Goal: Transaction & Acquisition: Book appointment/travel/reservation

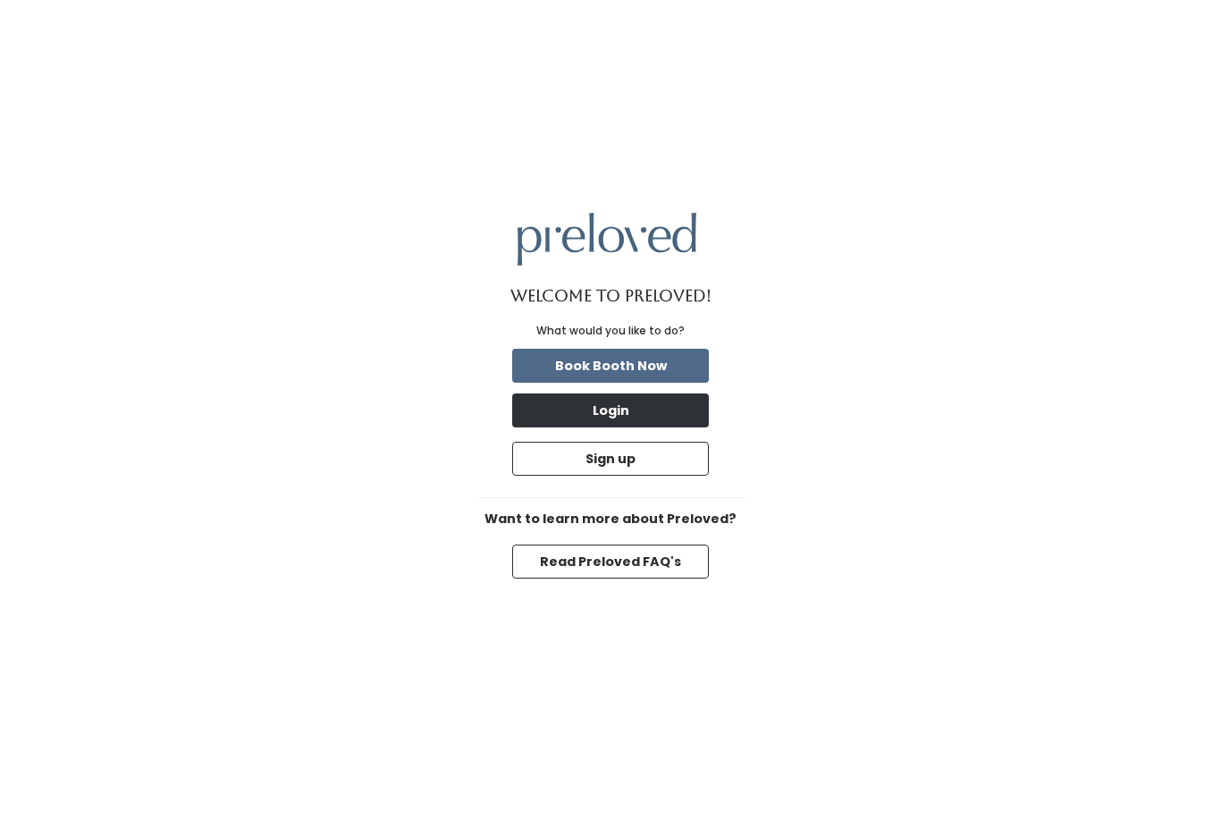
click at [629, 427] on button "Login" at bounding box center [610, 410] width 197 height 34
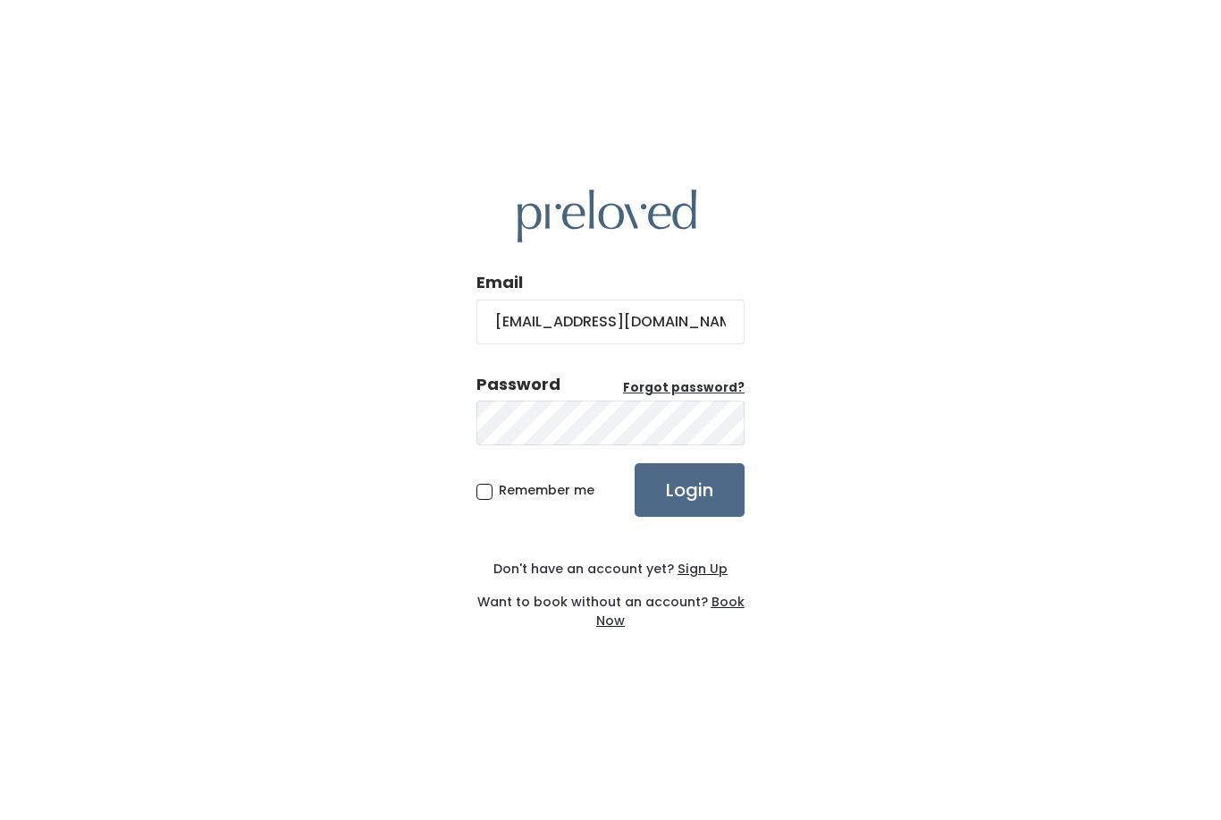
type input "[EMAIL_ADDRESS][DOMAIN_NAME]"
click at [682, 517] on input "Login" at bounding box center [690, 490] width 110 height 54
click at [678, 517] on input "Login" at bounding box center [690, 490] width 110 height 54
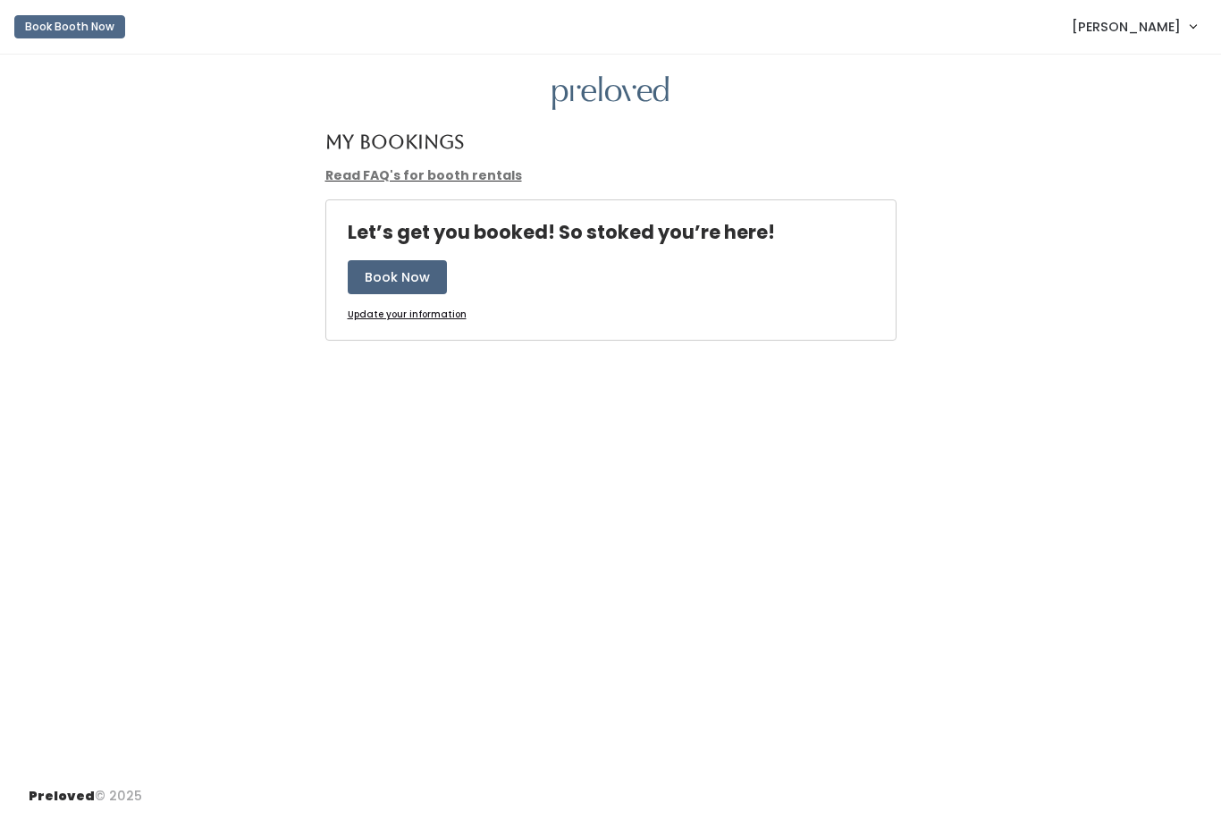
click at [418, 276] on button "Book Now" at bounding box center [397, 277] width 99 height 34
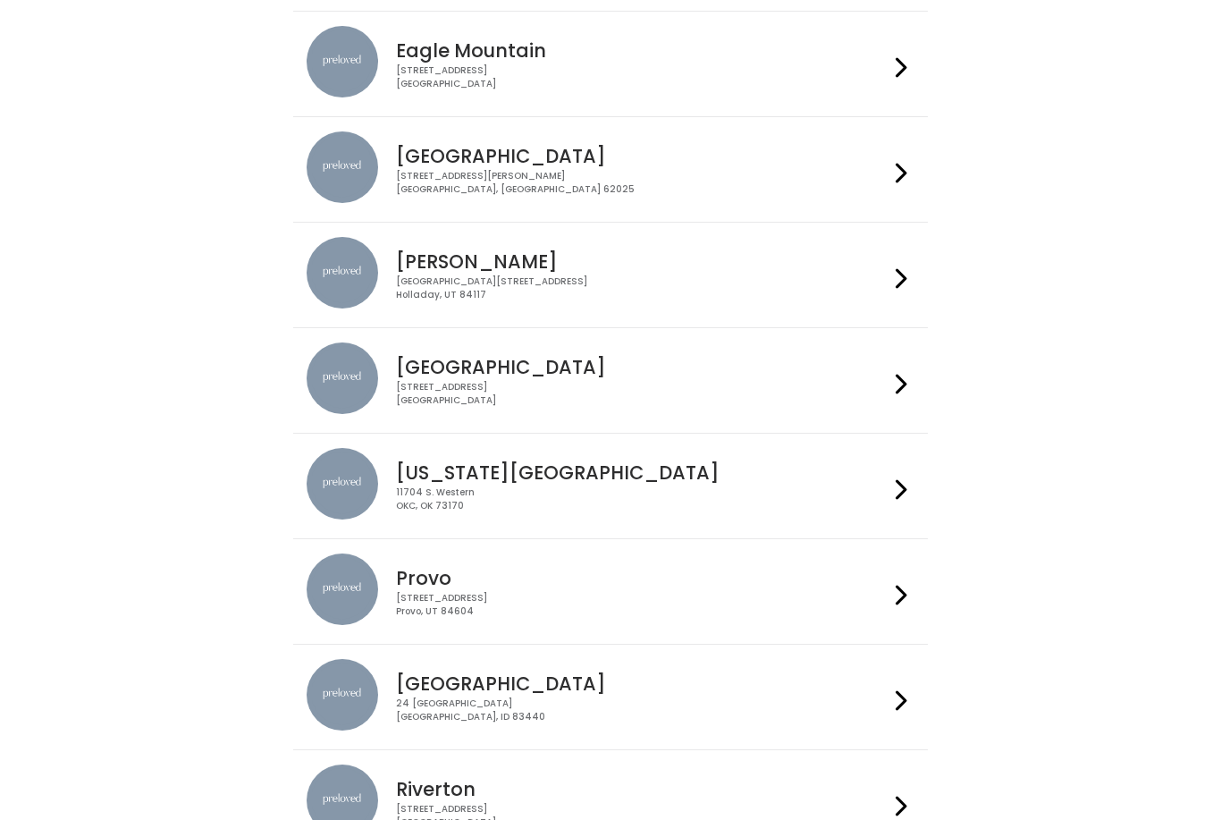
scroll to position [224, 0]
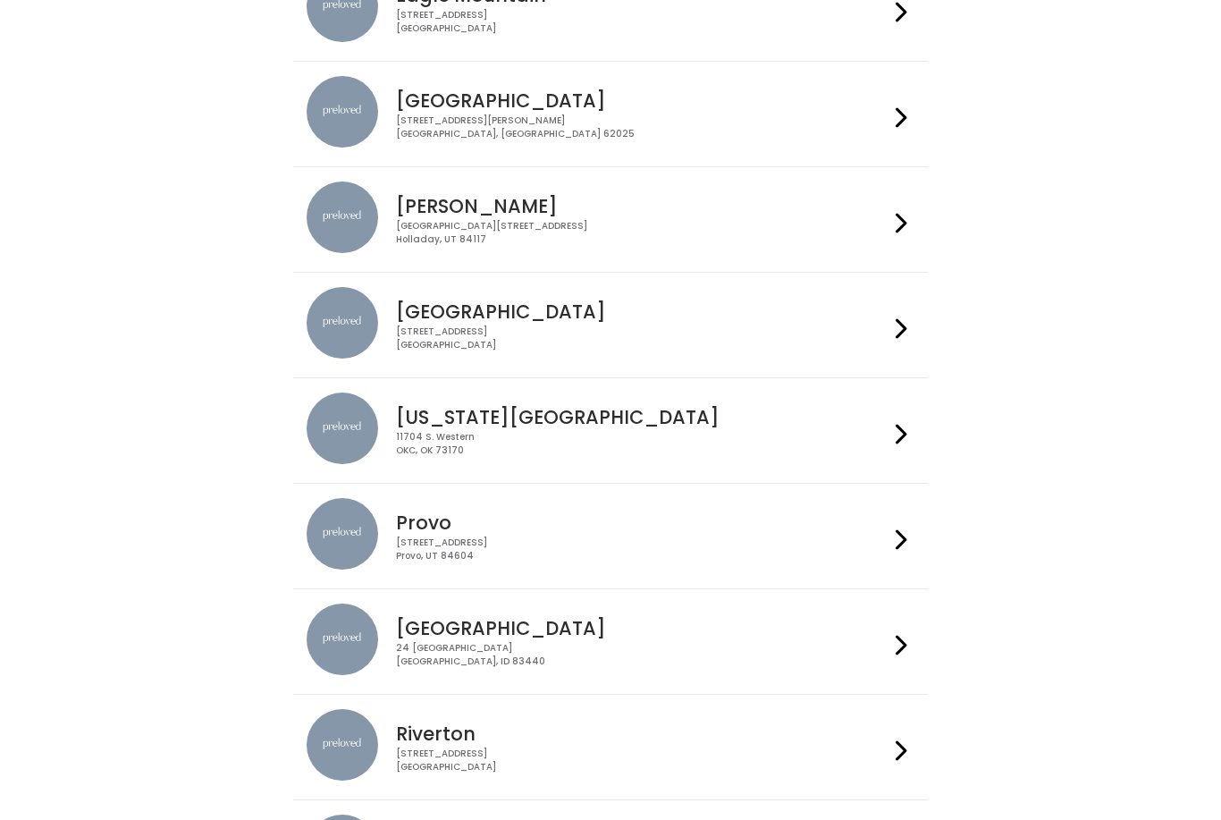
click at [899, 648] on icon at bounding box center [902, 646] width 12 height 26
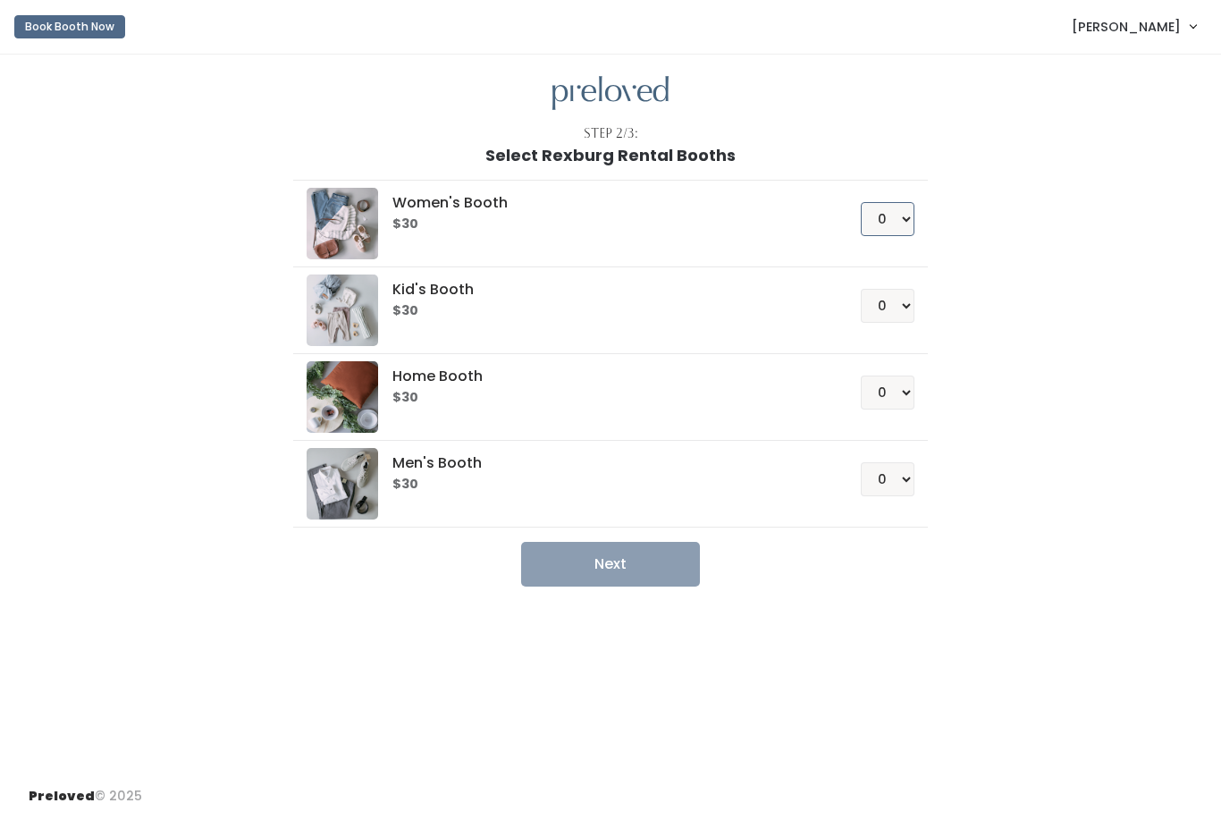
click at [903, 212] on select "0 1 2 3 4" at bounding box center [888, 219] width 54 height 34
select select "1"
click at [585, 573] on button "Next" at bounding box center [610, 564] width 179 height 45
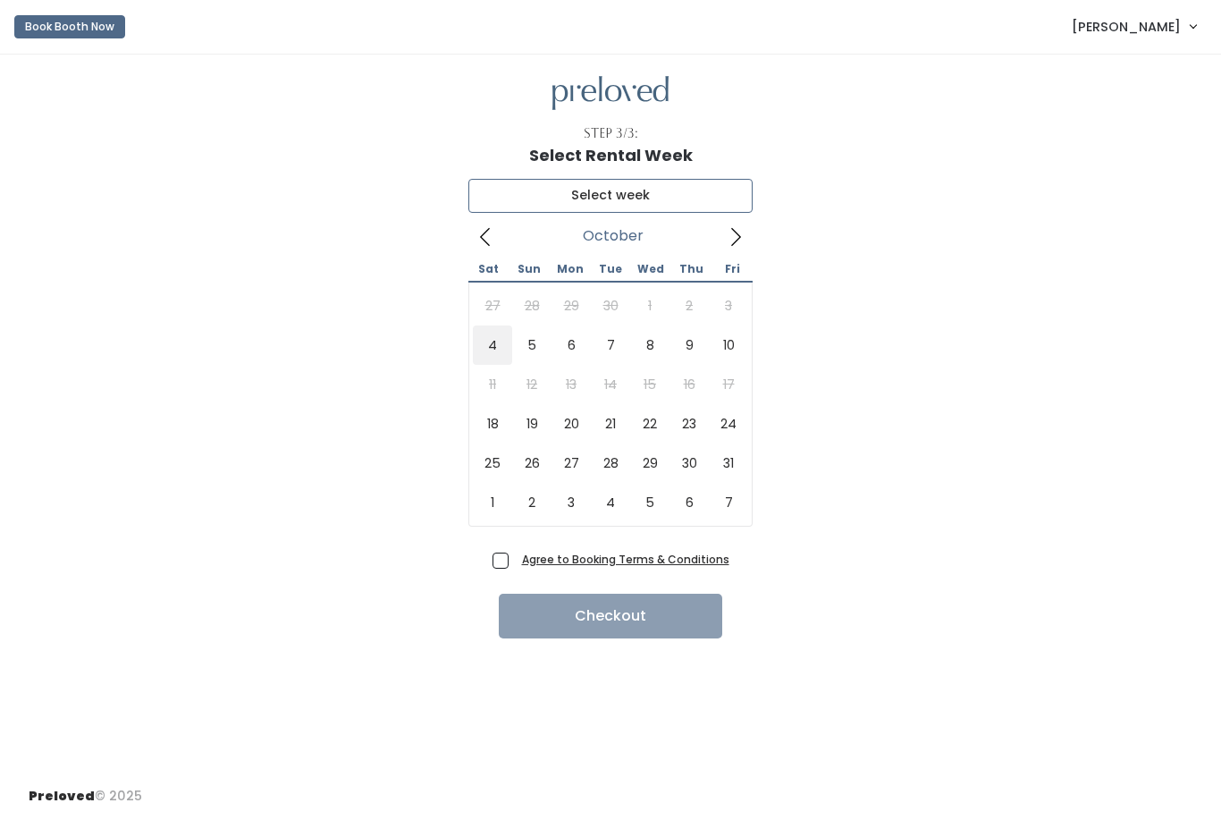
type input "October 4 to October 10"
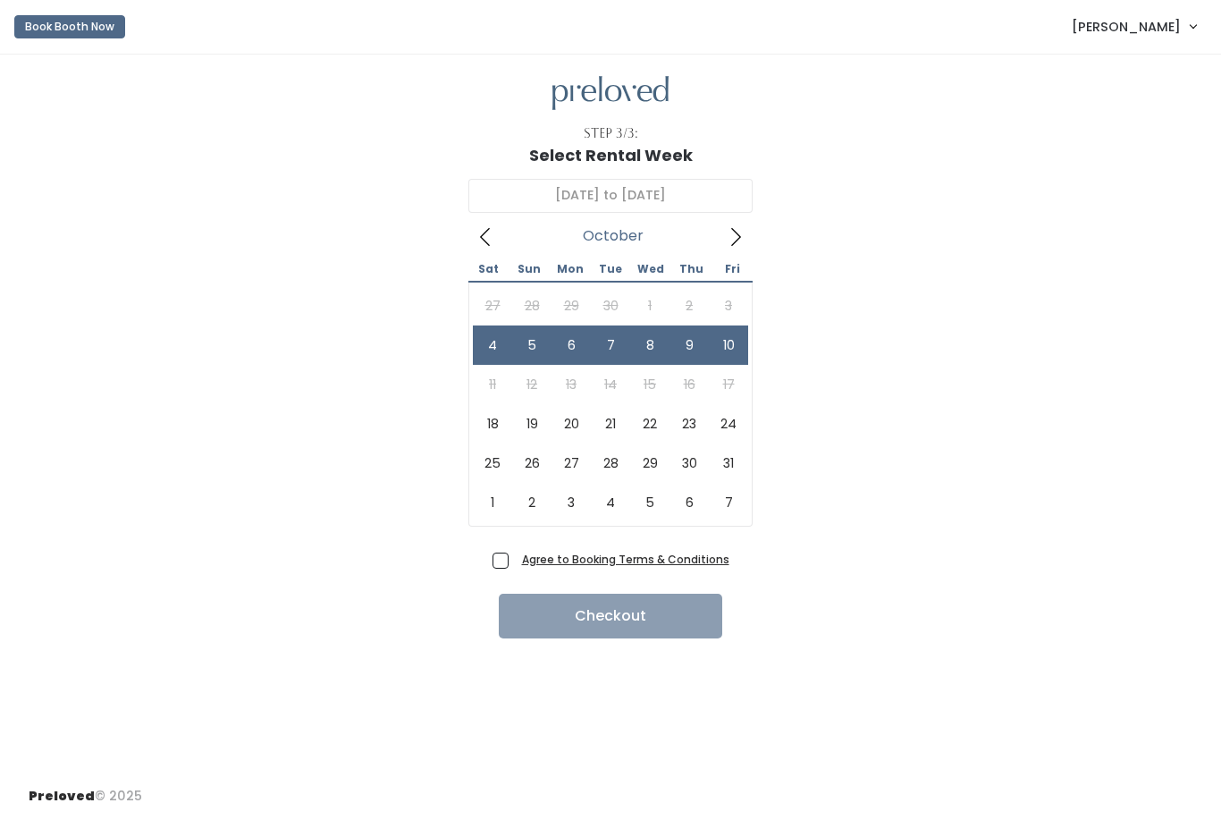
click at [515, 566] on span "Agree to Booking Terms & Conditions" at bounding box center [622, 559] width 215 height 18
click at [515, 561] on input "Agree to Booking Terms & Conditions" at bounding box center [521, 556] width 12 height 12
checkbox input "true"
click at [596, 609] on button "Checkout" at bounding box center [611, 616] width 224 height 45
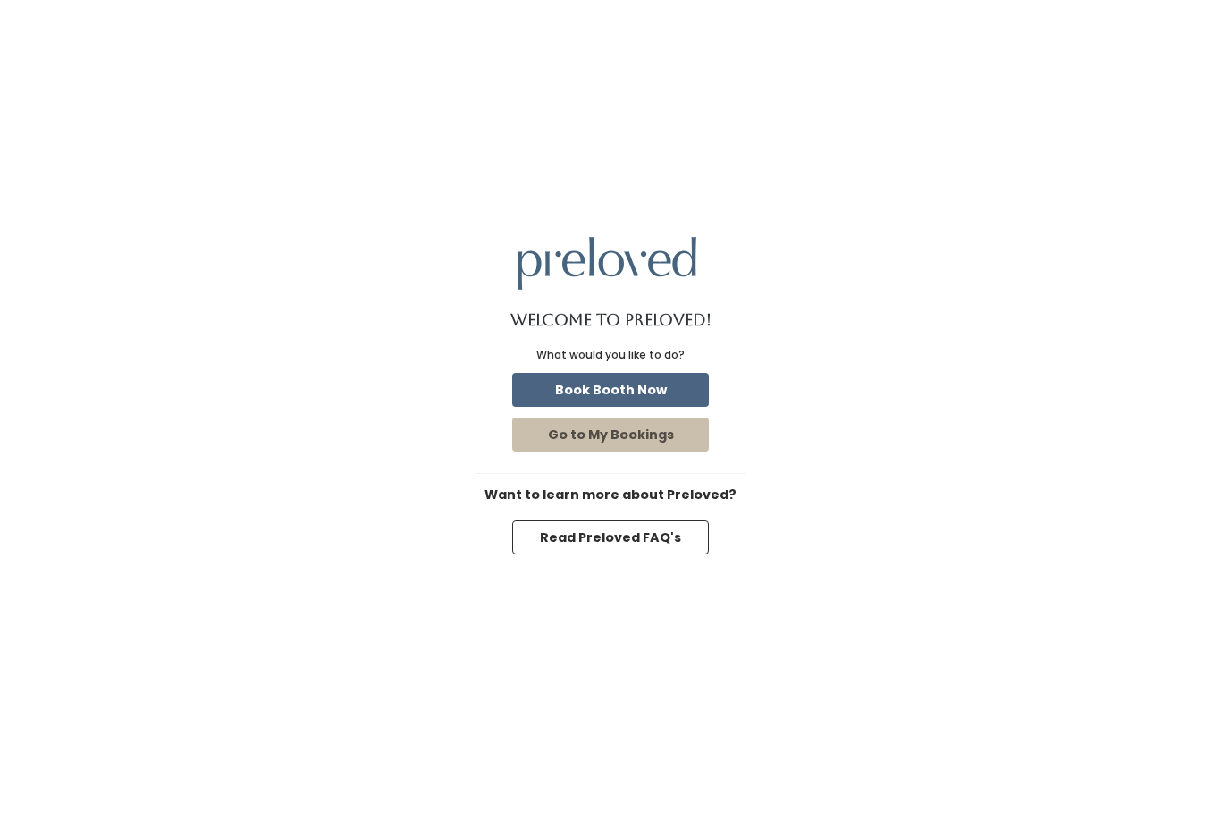
click at [679, 407] on button "Book Booth Now" at bounding box center [610, 390] width 197 height 34
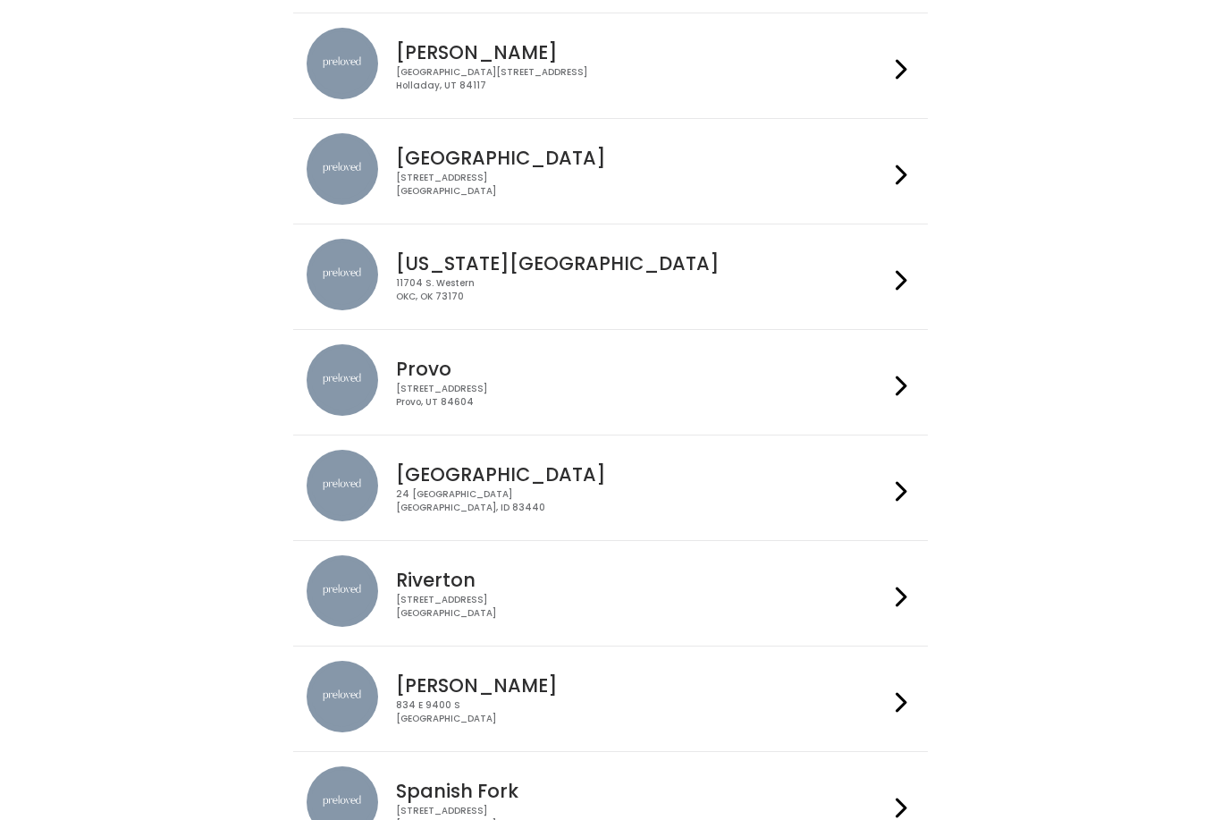
scroll to position [378, 0]
click at [653, 507] on div "[STREET_ADDRESS]" at bounding box center [642, 501] width 492 height 26
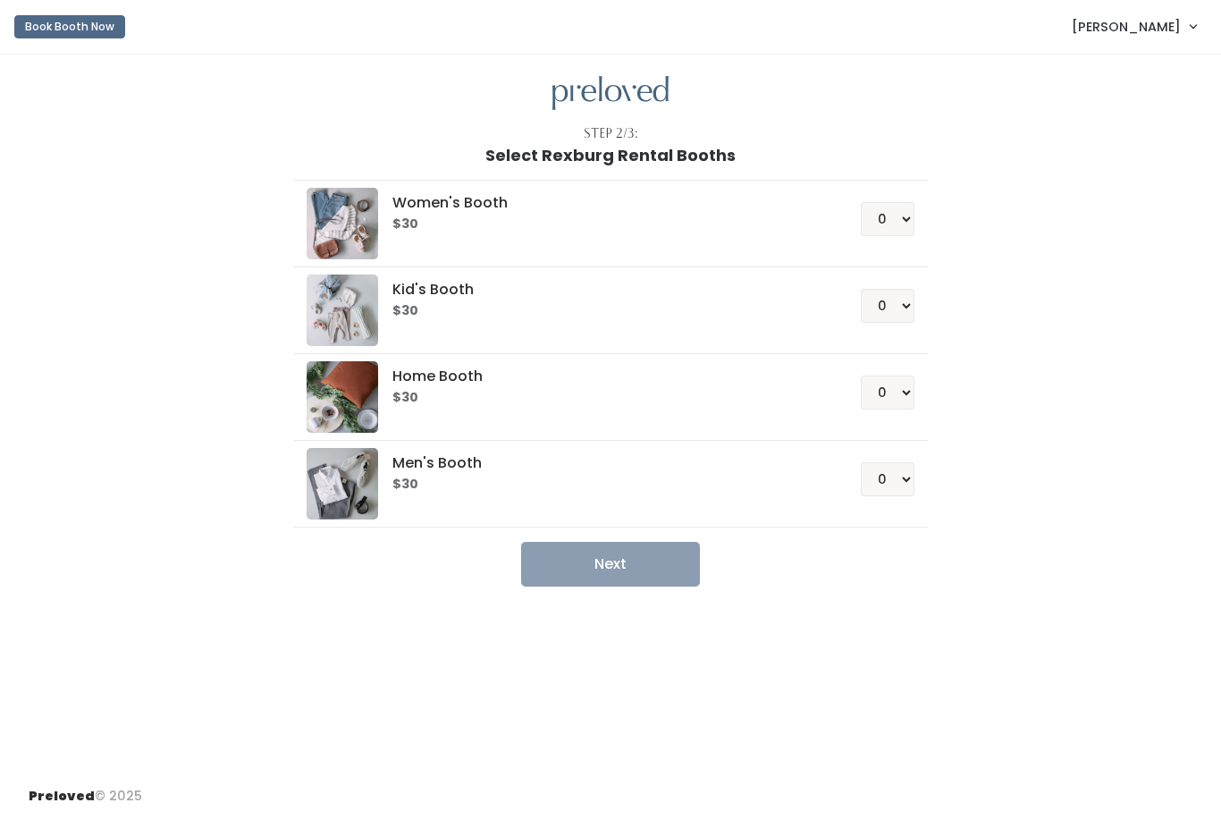
click at [721, 220] on h6 "$30" at bounding box center [604, 224] width 425 height 14
click at [894, 188] on div "0 1 2 3 4" at bounding box center [866, 212] width 97 height 48
click at [887, 211] on select "0 1 2 3 4" at bounding box center [888, 219] width 54 height 34
select select "1"
click at [599, 528] on ul "Women's Booth $30 0 1 2 3 4 Kid's Booth $30 0 1 2 3 4" at bounding box center [610, 376] width 634 height 422
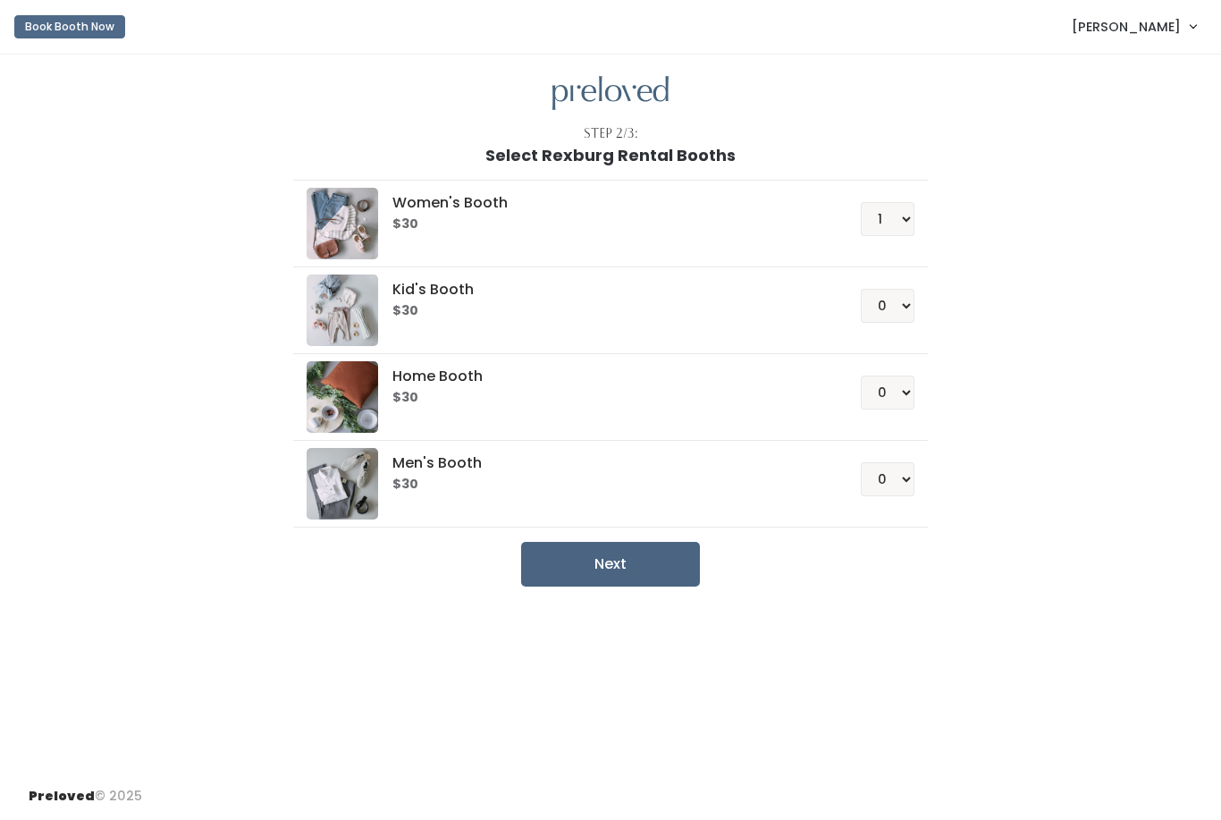
click at [583, 555] on button "Next" at bounding box center [610, 564] width 179 height 45
